Goal: Transaction & Acquisition: Download file/media

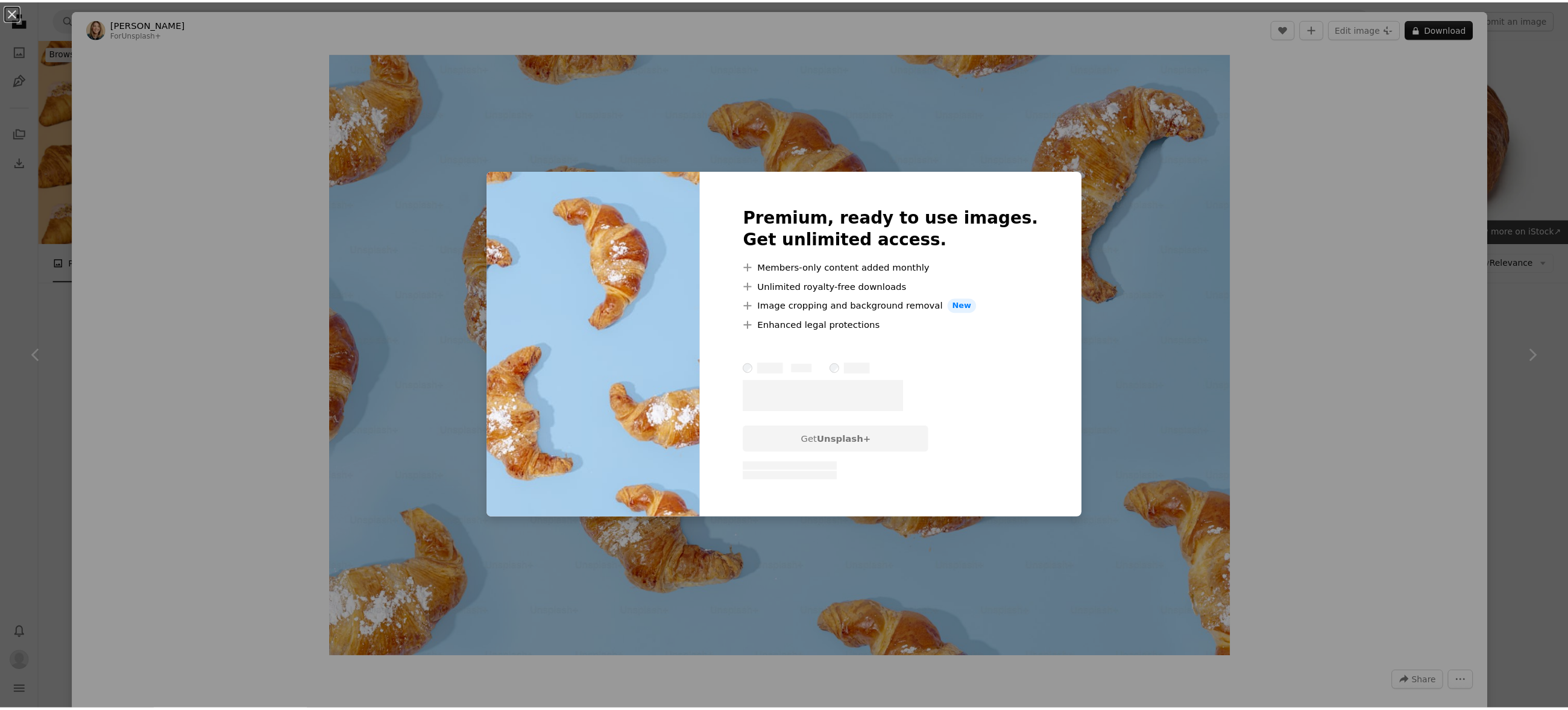
scroll to position [904, 0]
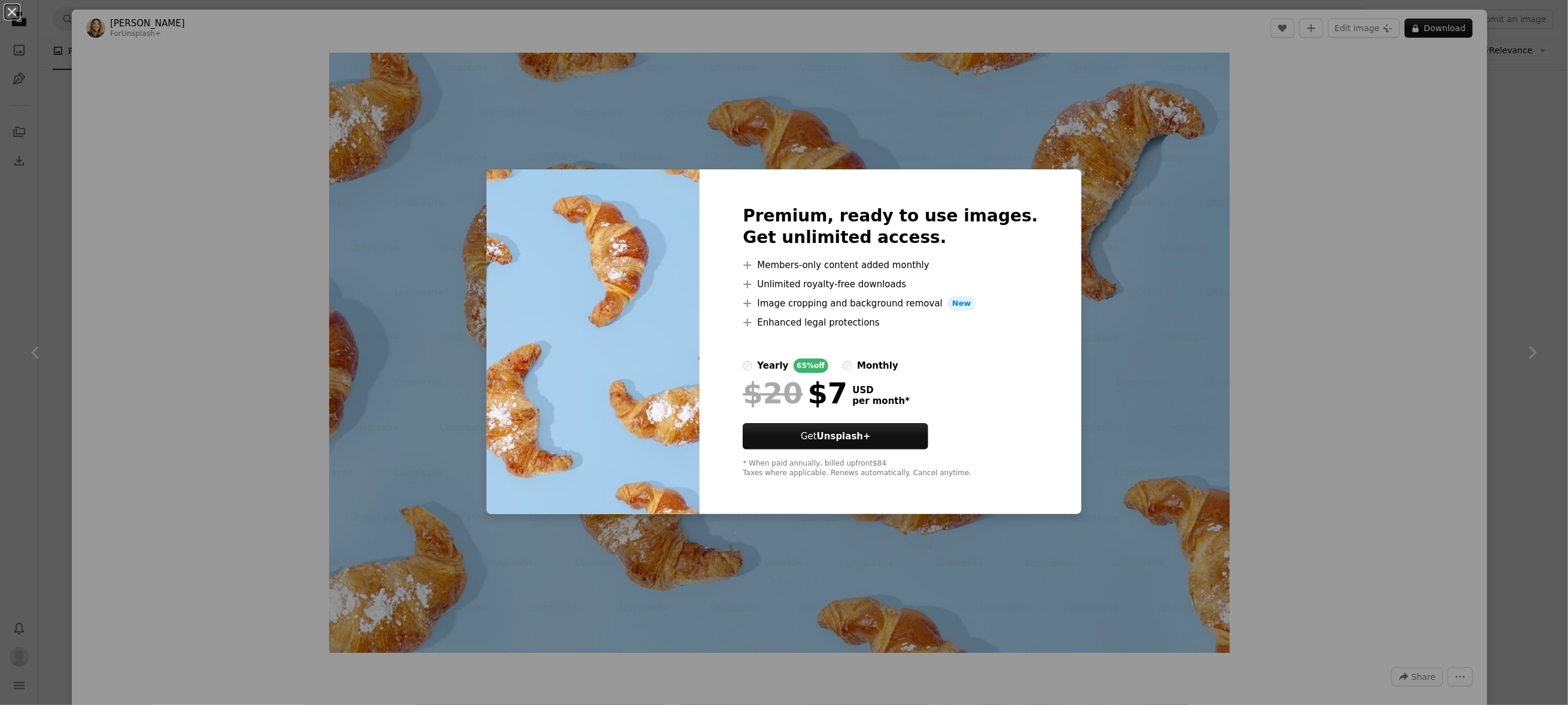
click at [170, 148] on div "An X shape Premium, ready to use images. Get unlimited access. A plus sign Memb…" at bounding box center [784, 352] width 1568 height 705
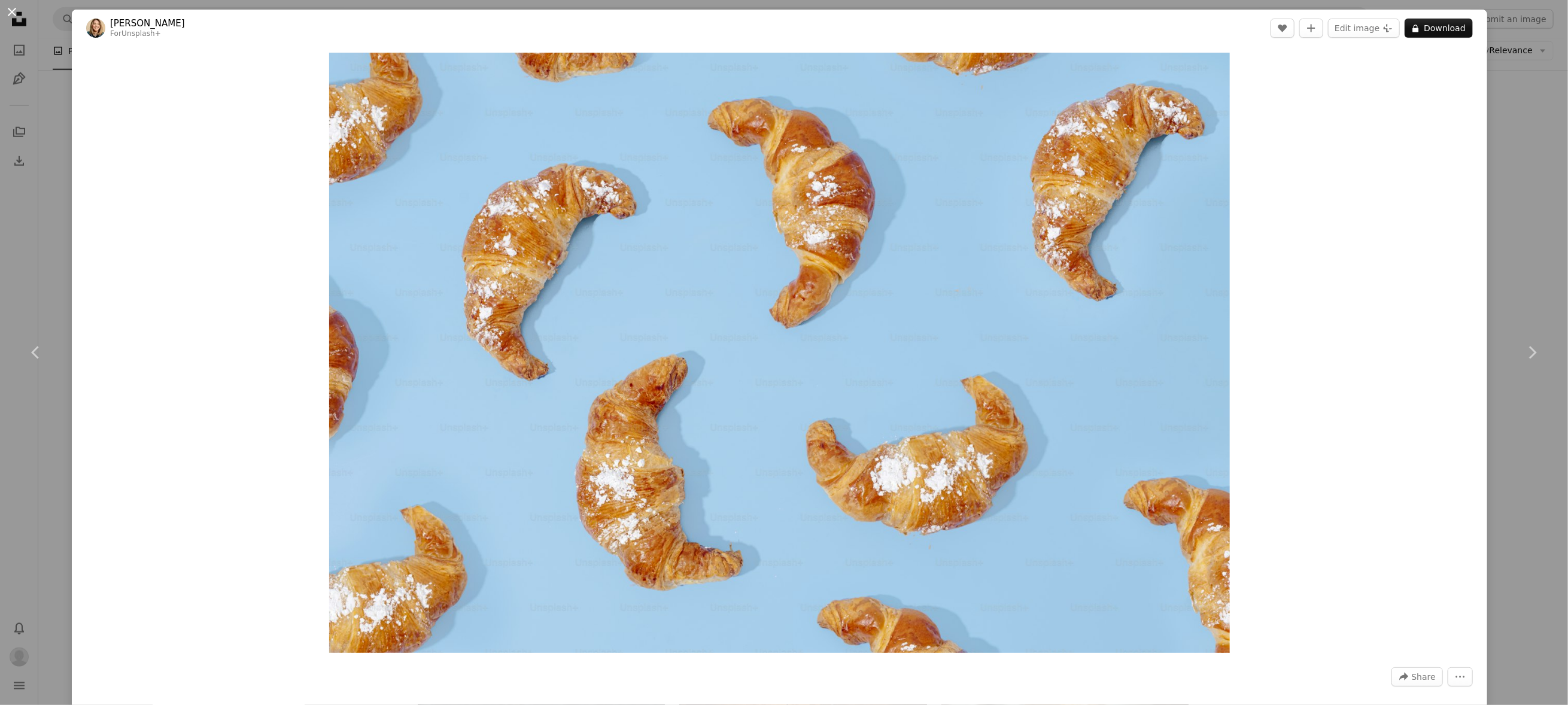
click at [13, 17] on button "An X shape" at bounding box center [12, 12] width 15 height 15
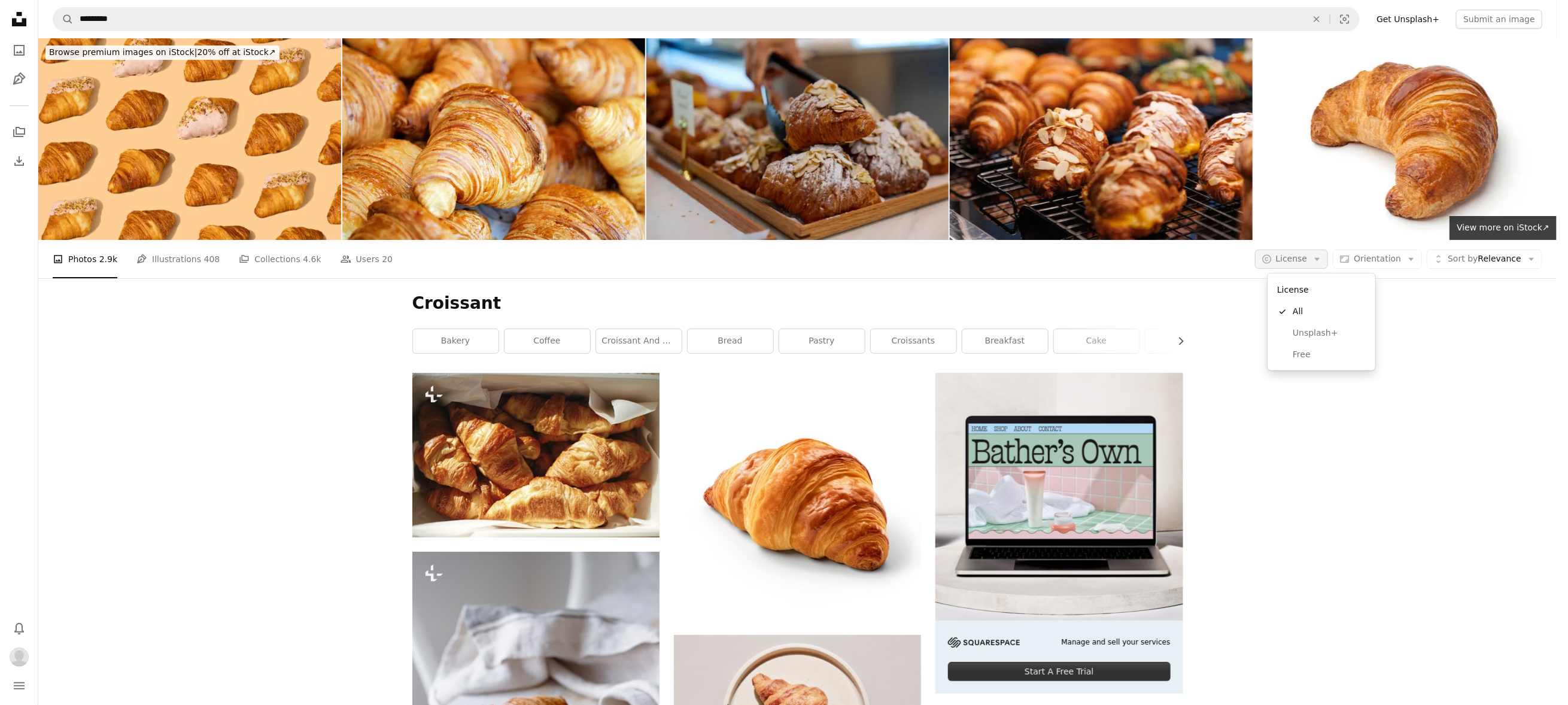
click at [1323, 264] on icon "Arrow down" at bounding box center [1317, 259] width 11 height 11
click at [1297, 351] on span "Free" at bounding box center [1330, 355] width 73 height 12
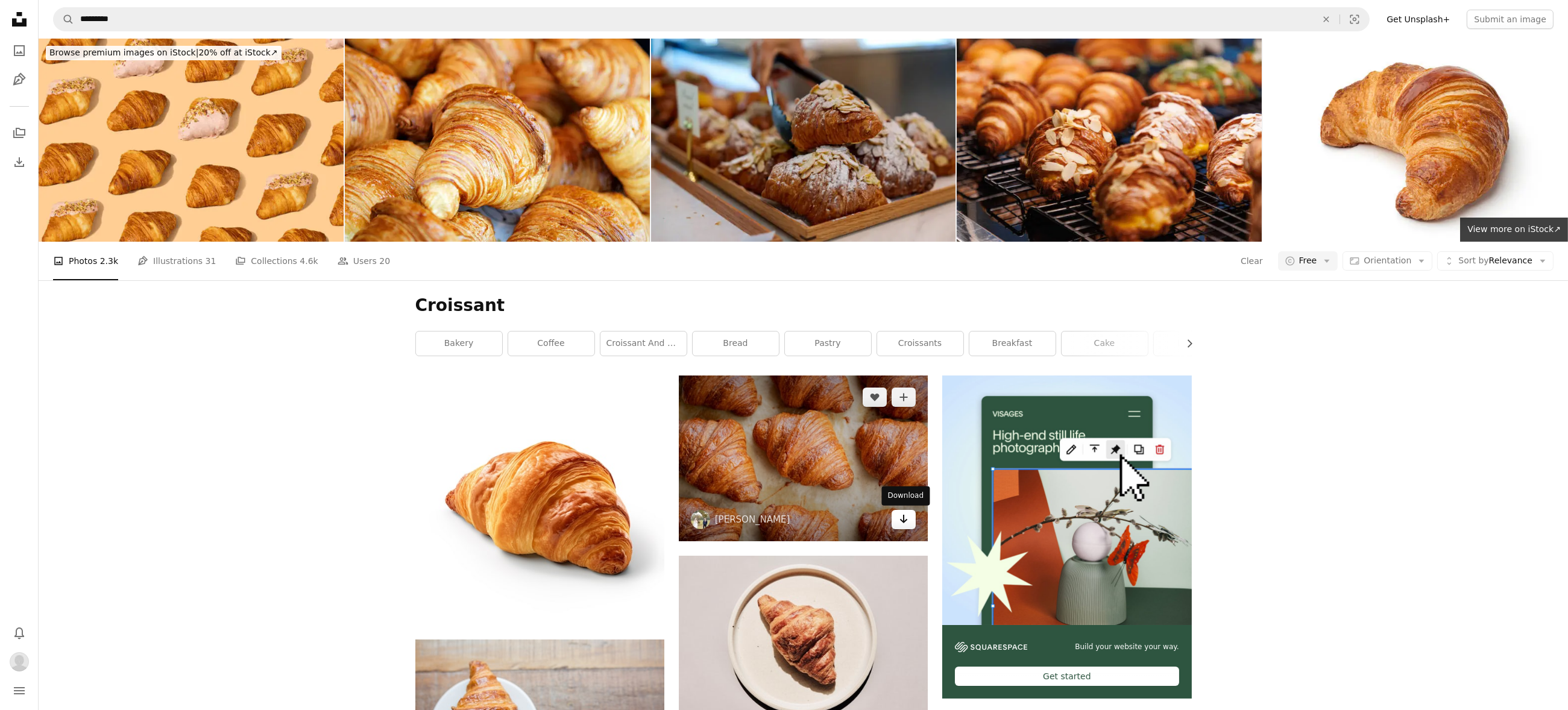
click at [911, 519] on link "Arrow pointing down" at bounding box center [903, 519] width 24 height 19
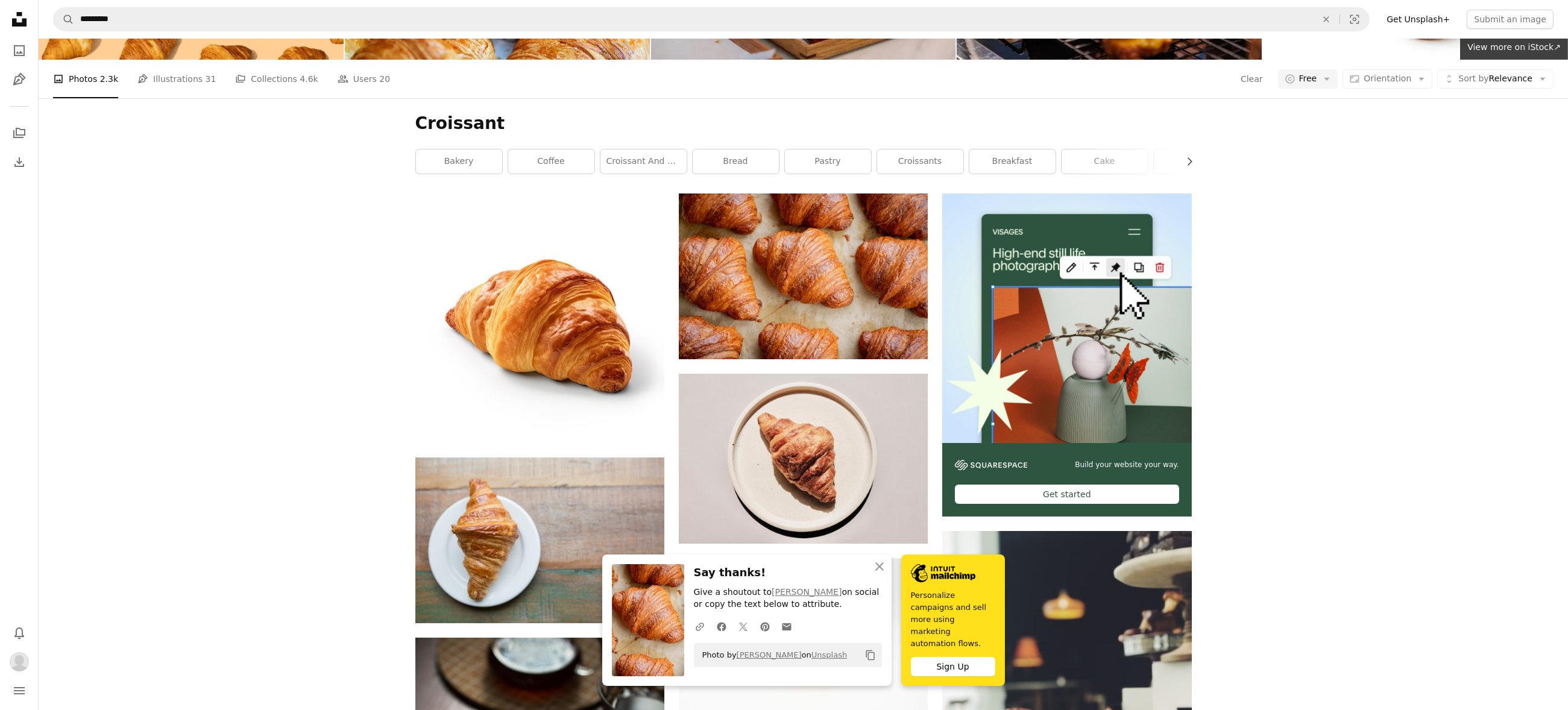
scroll to position [75, 0]
